Goal: Task Accomplishment & Management: Manage account settings

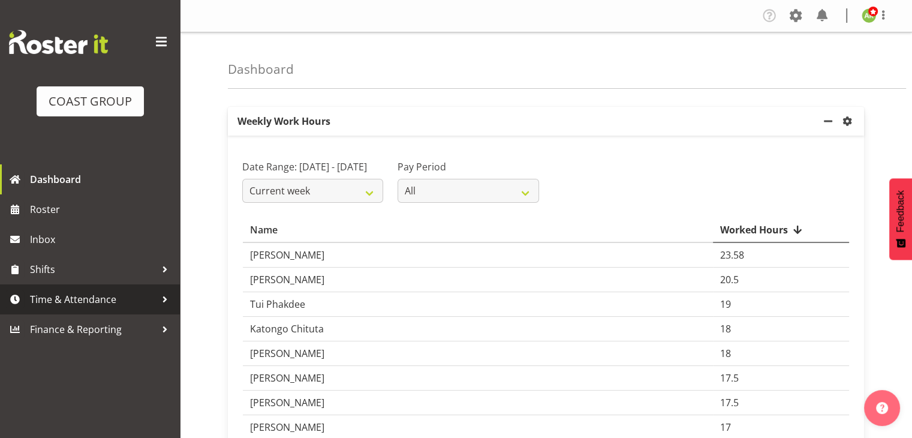
click at [89, 301] on span "Time & Attendance" at bounding box center [93, 299] width 126 height 18
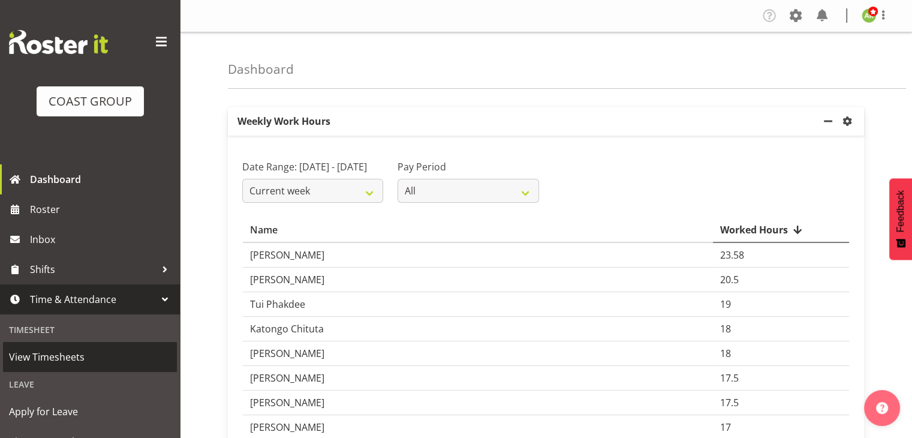
click at [65, 355] on span "View Timesheets" at bounding box center [90, 357] width 162 height 18
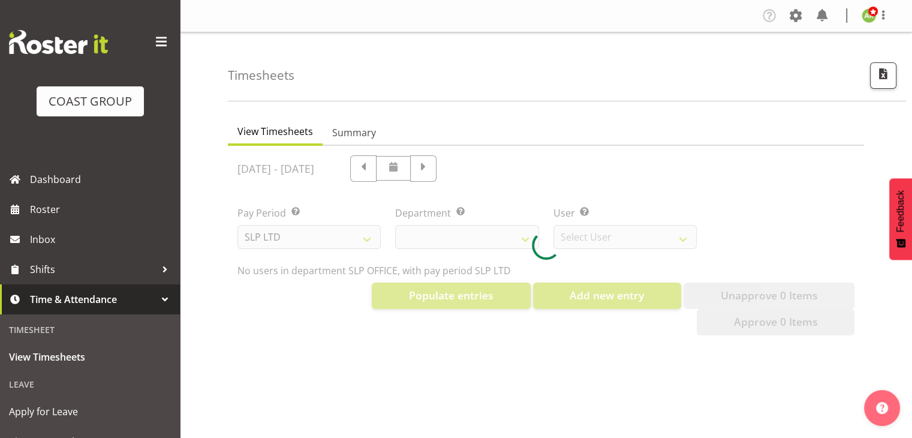
select select "25"
select select "7496"
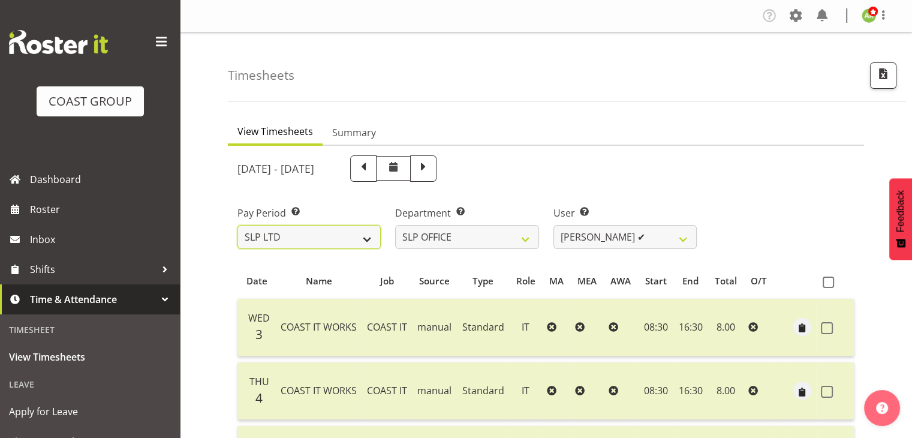
click at [362, 244] on select "SLP LTD EHS LTD DW LTD VEHICLES Carlton Events Hamilton 120 Limited Wellington …" at bounding box center [309, 237] width 143 height 24
select select "8"
click at [238, 225] on select "SLP LTD EHS LTD DW LTD VEHICLES Carlton Events Hamilton 120 Limited Wellington …" at bounding box center [309, 237] width 143 height 24
select select
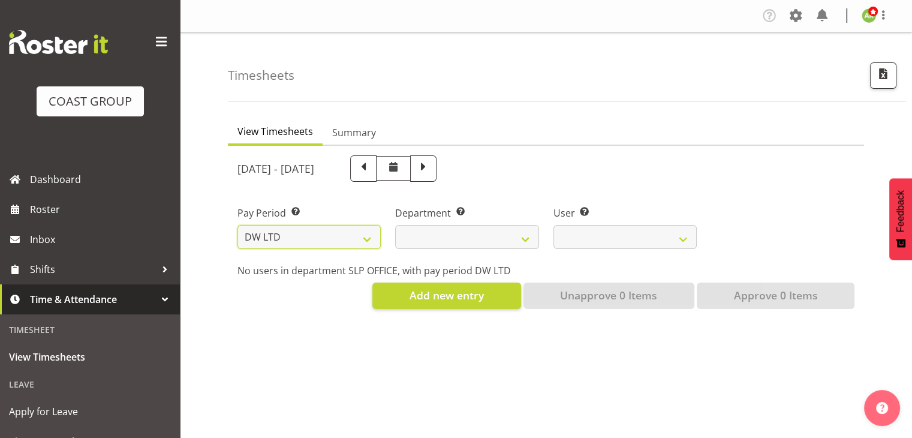
select select
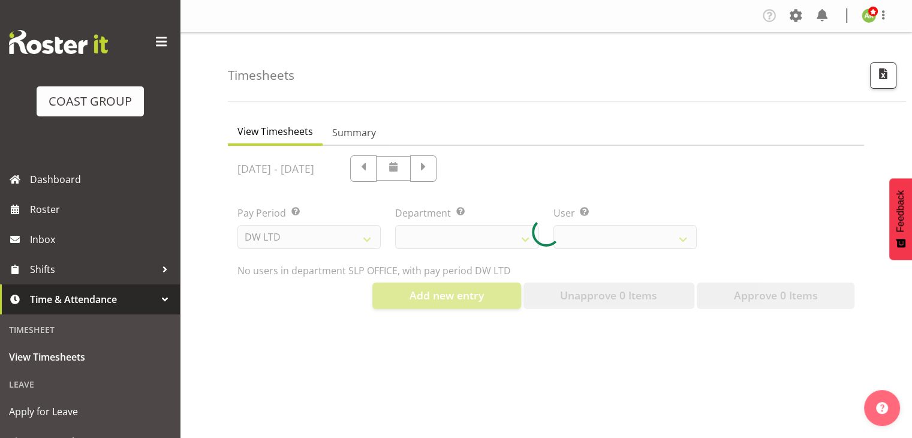
select select
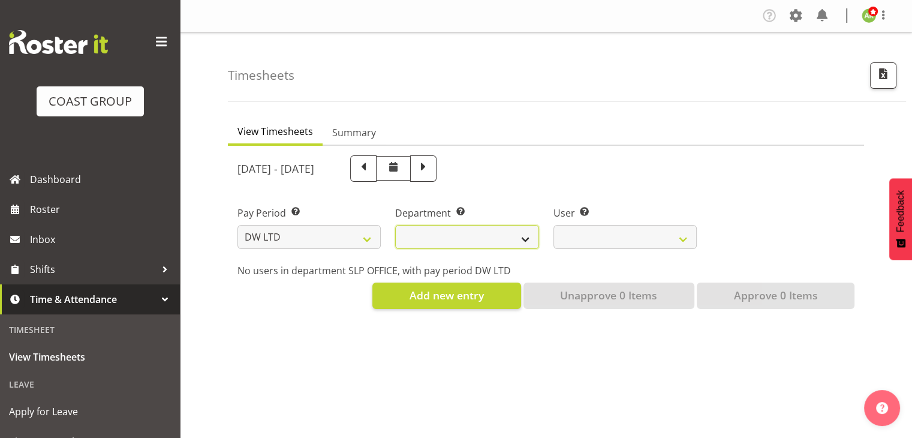
click at [513, 242] on select "DW AKL DW AKL ACCOUNTS/OFFICE DW AKL DESIGN DW AKL PRODUCTION DW CHC DW CHC DES…" at bounding box center [466, 237] width 143 height 24
click at [395, 225] on select "DW AKL DW AKL ACCOUNTS/OFFICE DW AKL DESIGN DW AKL PRODUCTION DW CHC DW CHC DES…" at bounding box center [466, 237] width 143 height 24
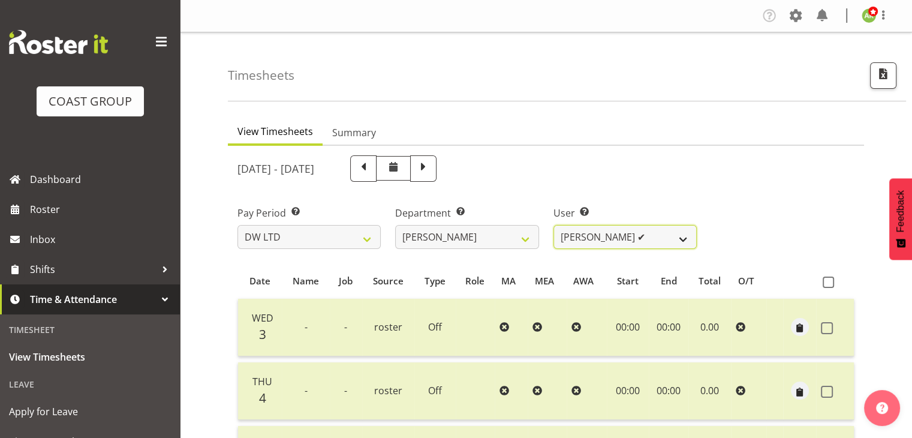
click at [675, 244] on select "Andrew McFadzean ✔ Boston Morgan-Horan ❌ Chanel Toleafoa ✔ Gene Burton ✔ Ian Si…" at bounding box center [625, 237] width 143 height 24
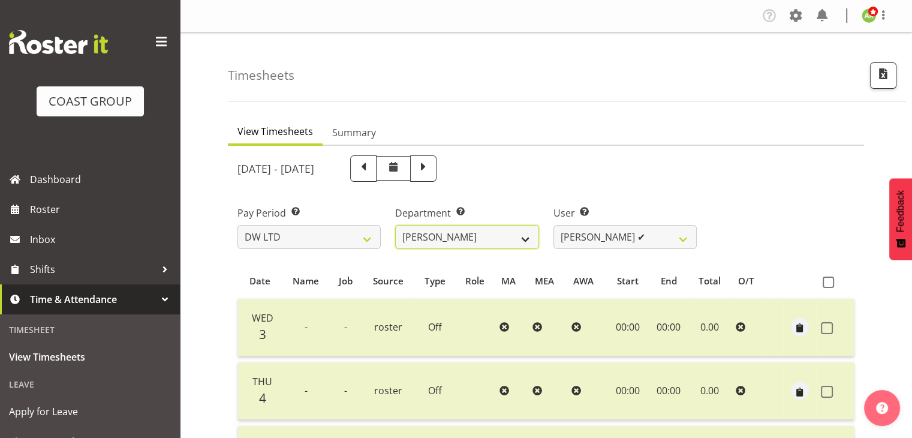
click at [511, 233] on select "DW AKL DW AKL ACCOUNTS/OFFICE DW AKL DESIGN DW AKL PRODUCTION DW CHC DW CHC DES…" at bounding box center [466, 237] width 143 height 24
click at [395, 225] on select "DW AKL DW AKL ACCOUNTS/OFFICE DW AKL DESIGN DW AKL PRODUCTION DW CHC DW CHC DES…" at bounding box center [466, 237] width 143 height 24
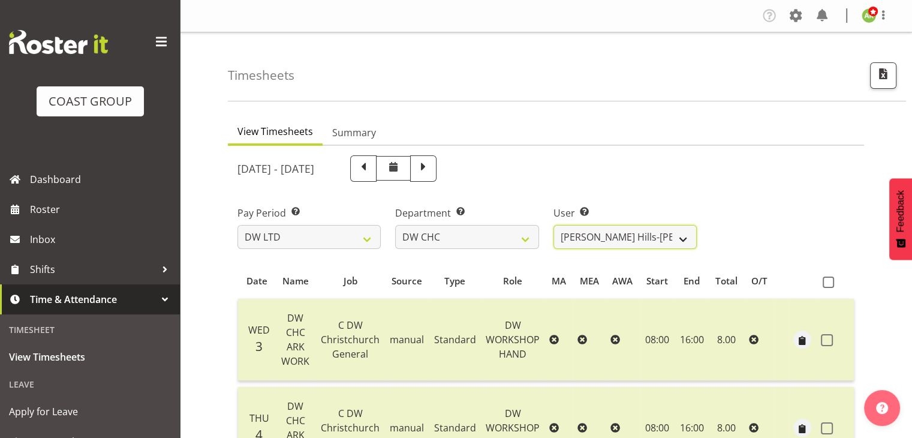
click at [667, 240] on select "Ambrose Hills-Simonsen ✔ Brad Tweedy ✔ Bryan Humprhries ✔ Callum Jack O'Leary S…" at bounding box center [625, 237] width 143 height 24
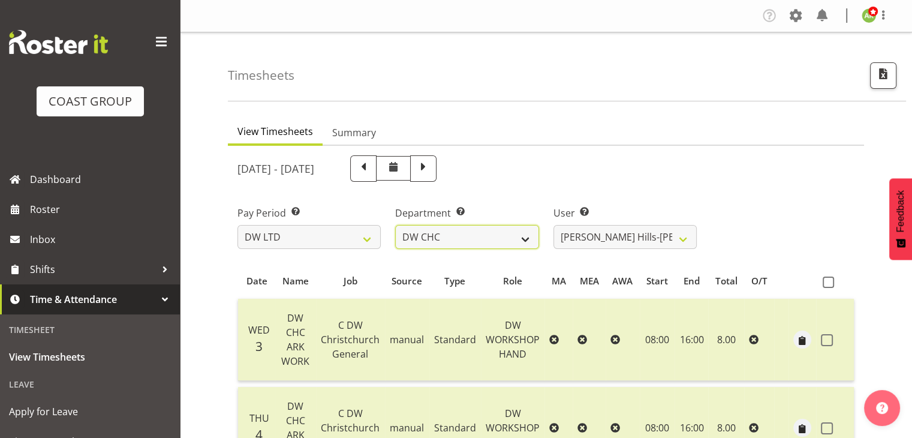
click at [524, 236] on select "DW AKL DW AKL ACCOUNTS/OFFICE DW AKL DESIGN DW AKL PRODUCTION DW CHC DW CHC DES…" at bounding box center [466, 237] width 143 height 24
click at [395, 225] on select "DW AKL DW AKL ACCOUNTS/OFFICE DW AKL DESIGN DW AKL PRODUCTION DW CHC DW CHC DES…" at bounding box center [466, 237] width 143 height 24
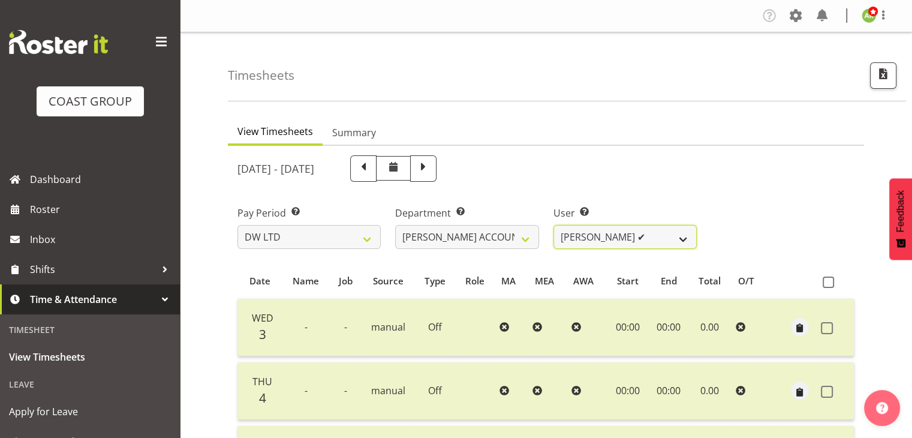
click at [683, 242] on select "Vivian McFadzean ✔" at bounding box center [625, 237] width 143 height 24
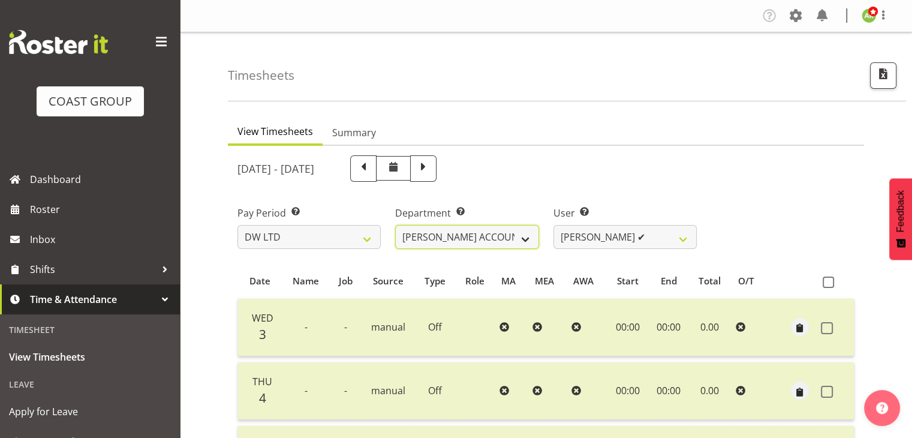
click at [494, 229] on select "DW AKL DW AKL ACCOUNTS/OFFICE DW AKL DESIGN DW AKL PRODUCTION DW CHC DW CHC DES…" at bounding box center [466, 237] width 143 height 24
select select "146"
click at [395, 225] on select "DW AKL DW AKL ACCOUNTS/OFFICE DW AKL DESIGN DW AKL PRODUCTION DW CHC DW CHC DES…" at bounding box center [466, 237] width 143 height 24
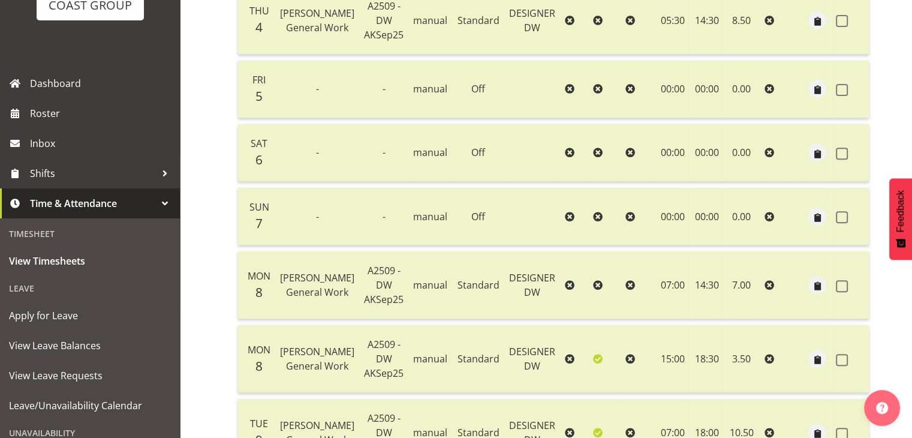
scroll to position [180, 0]
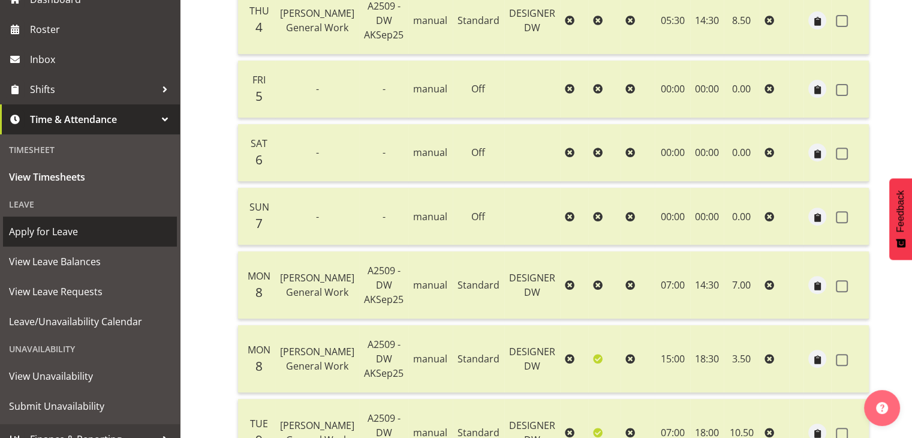
click at [60, 227] on span "Apply for Leave" at bounding box center [90, 232] width 162 height 18
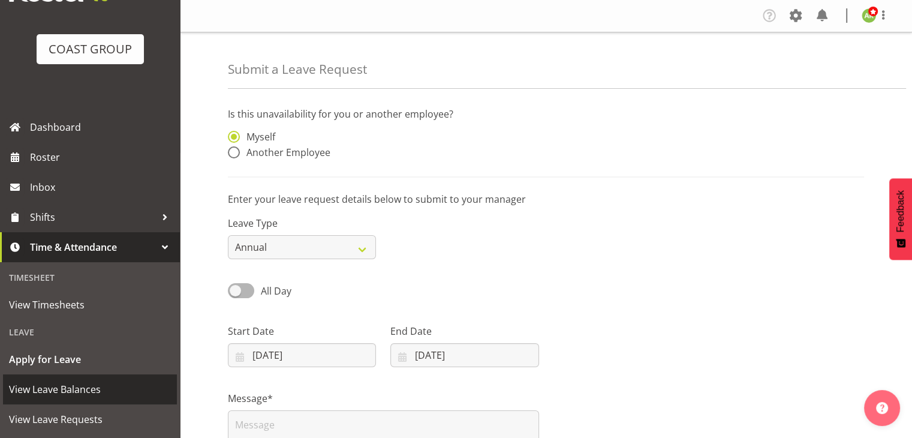
scroll to position [120, 0]
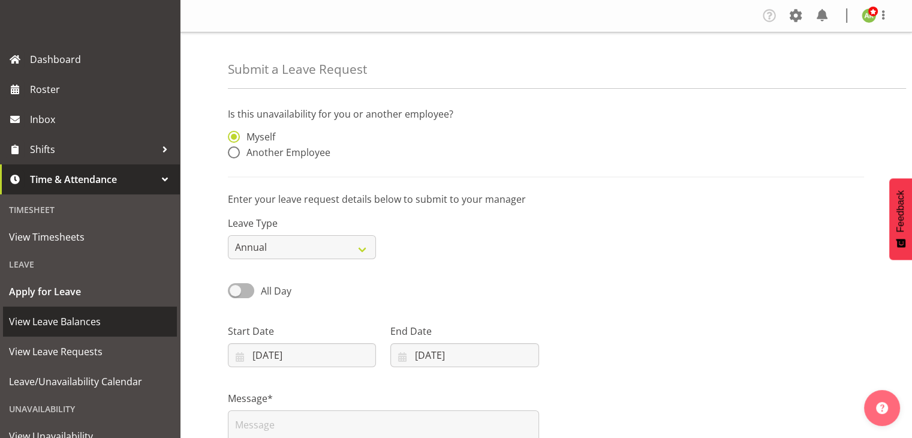
click at [82, 326] on span "View Leave Balances" at bounding box center [90, 322] width 162 height 18
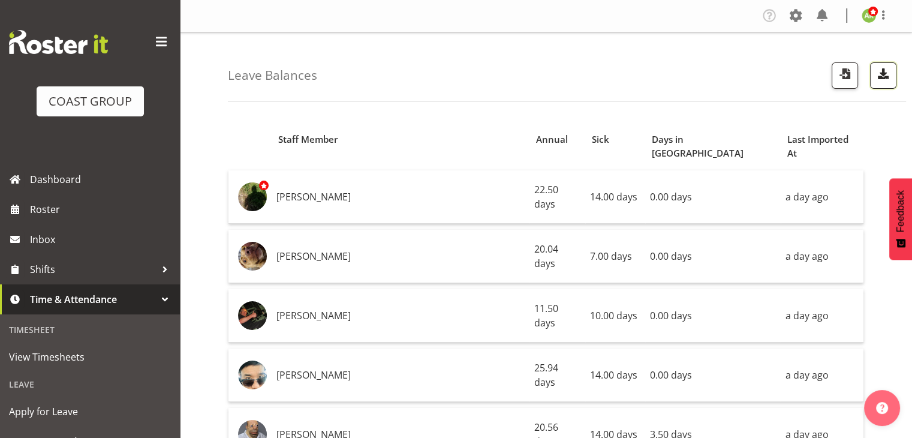
click at [888, 77] on span "button" at bounding box center [884, 74] width 16 height 16
click at [887, 80] on span "button" at bounding box center [884, 74] width 16 height 16
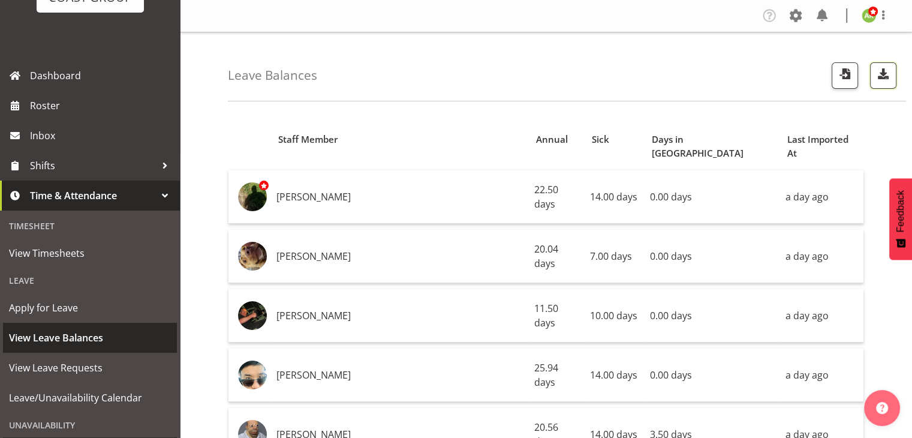
scroll to position [180, 0]
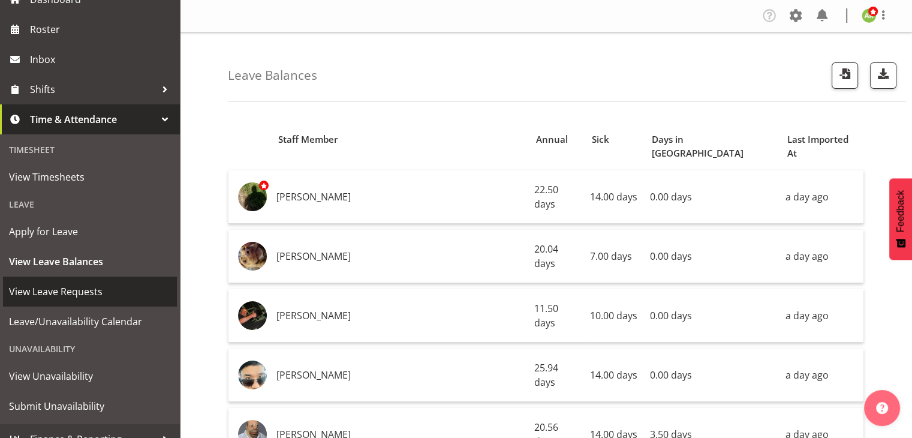
click at [86, 286] on span "View Leave Requests" at bounding box center [90, 292] width 162 height 18
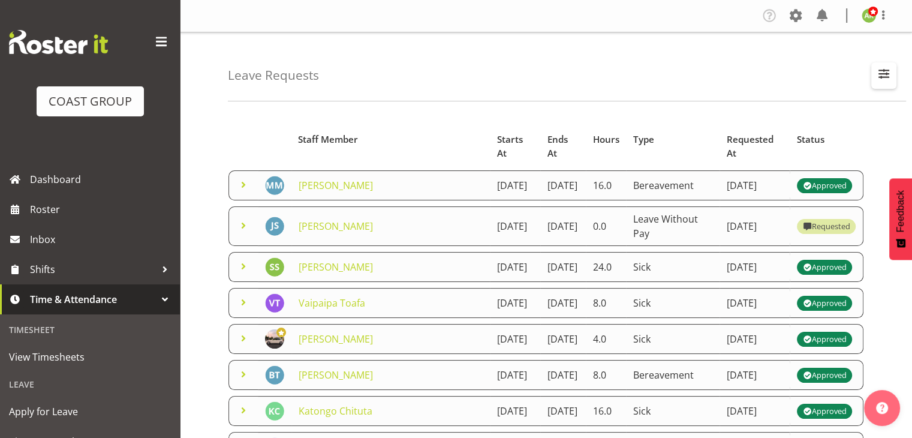
click at [881, 81] on span "button" at bounding box center [884, 74] width 16 height 16
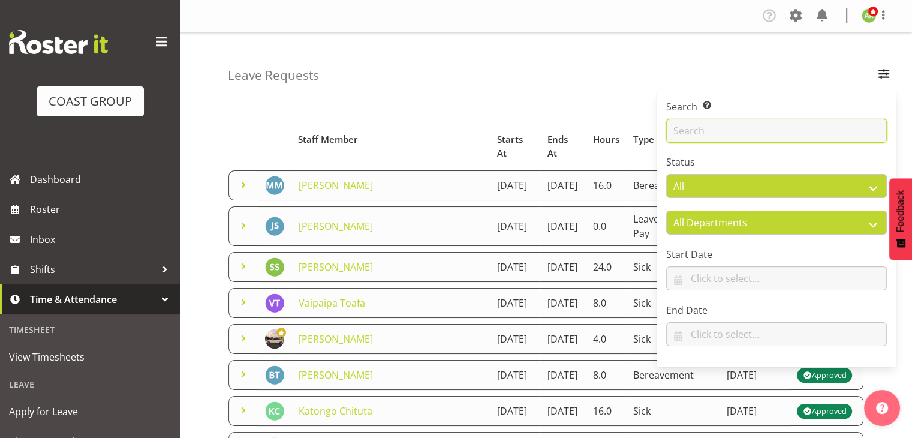
drag, startPoint x: 762, startPoint y: 130, endPoint x: 770, endPoint y: 124, distance: 10.2
click at [762, 130] on input "text" at bounding box center [776, 131] width 221 height 24
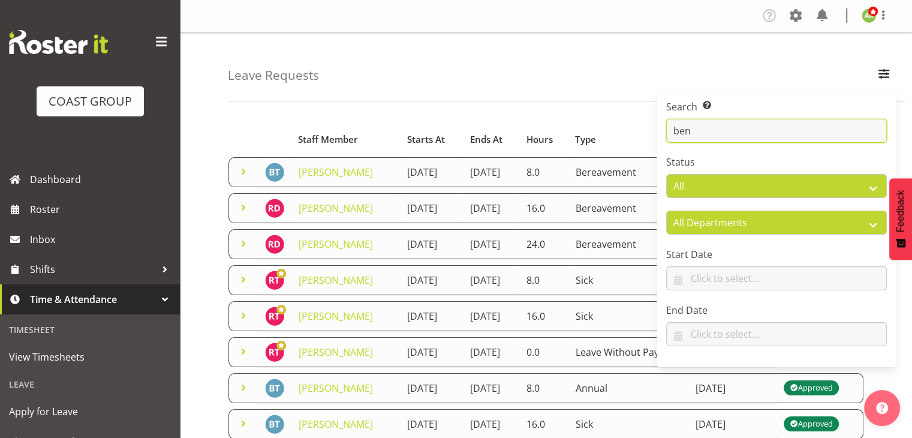
type input "ben"
click at [615, 83] on div "Leave Requests Search Search for a particular employee ben Status All Approved …" at bounding box center [567, 66] width 678 height 69
